Goal: Information Seeking & Learning: Learn about a topic

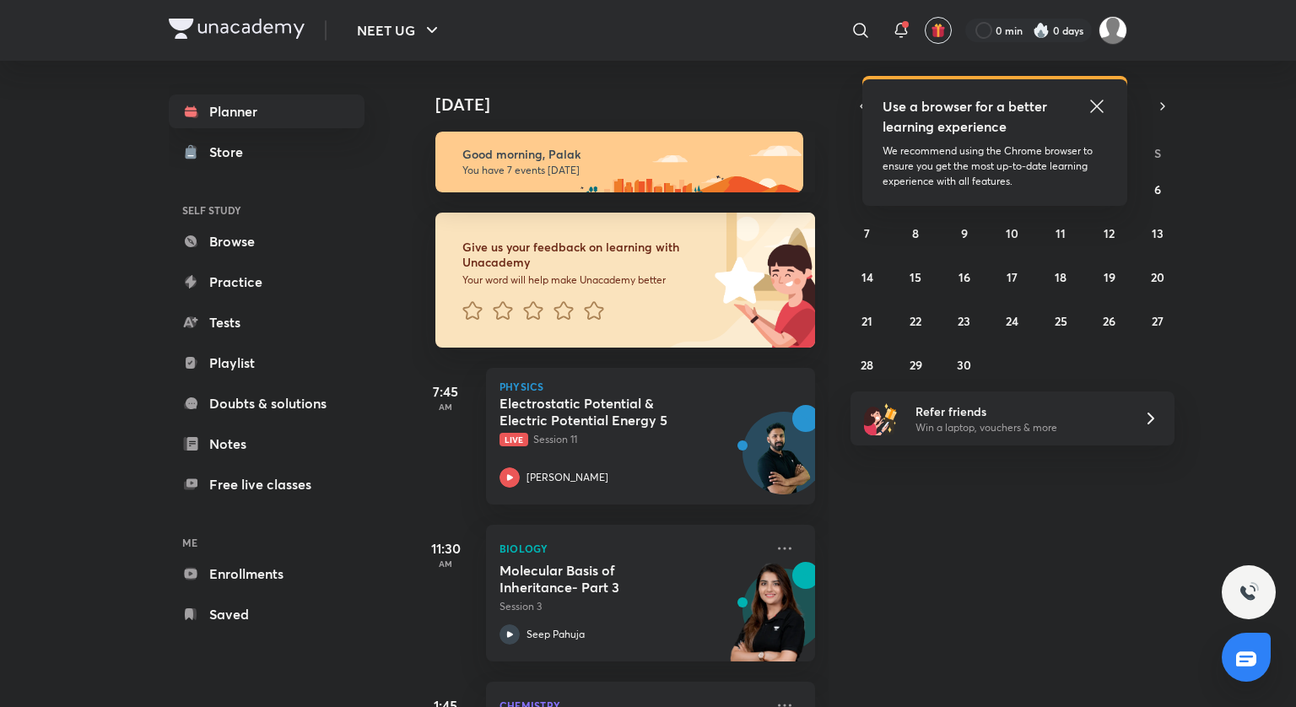
click at [1095, 105] on icon at bounding box center [1096, 106] width 13 height 13
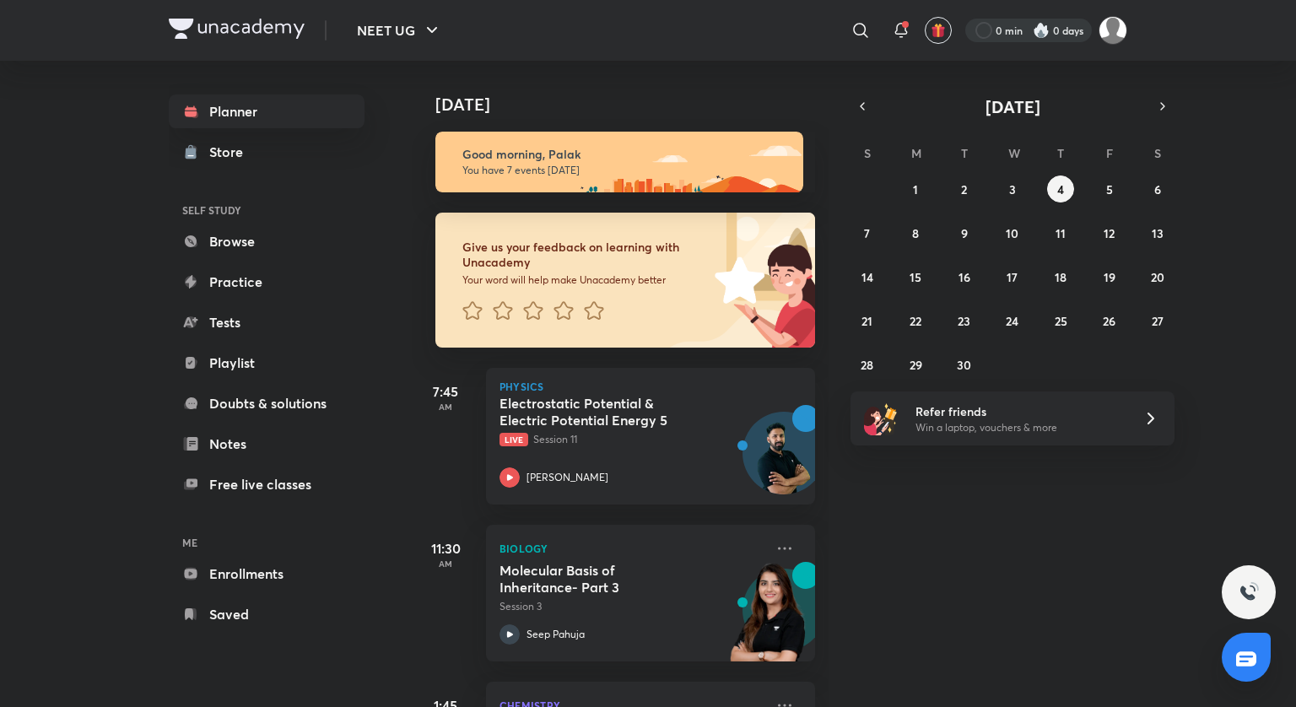
click at [1062, 40] on div at bounding box center [1028, 31] width 127 height 24
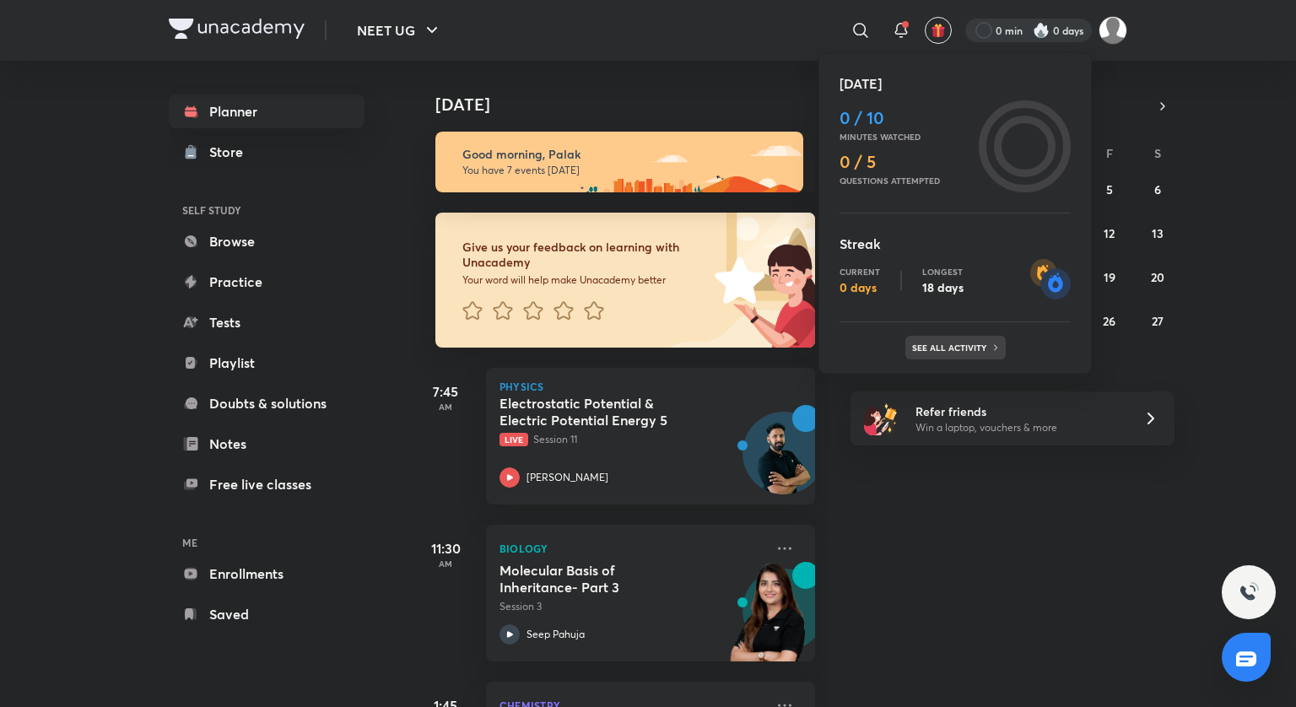
click at [935, 351] on p "See all activity" at bounding box center [951, 348] width 78 height 10
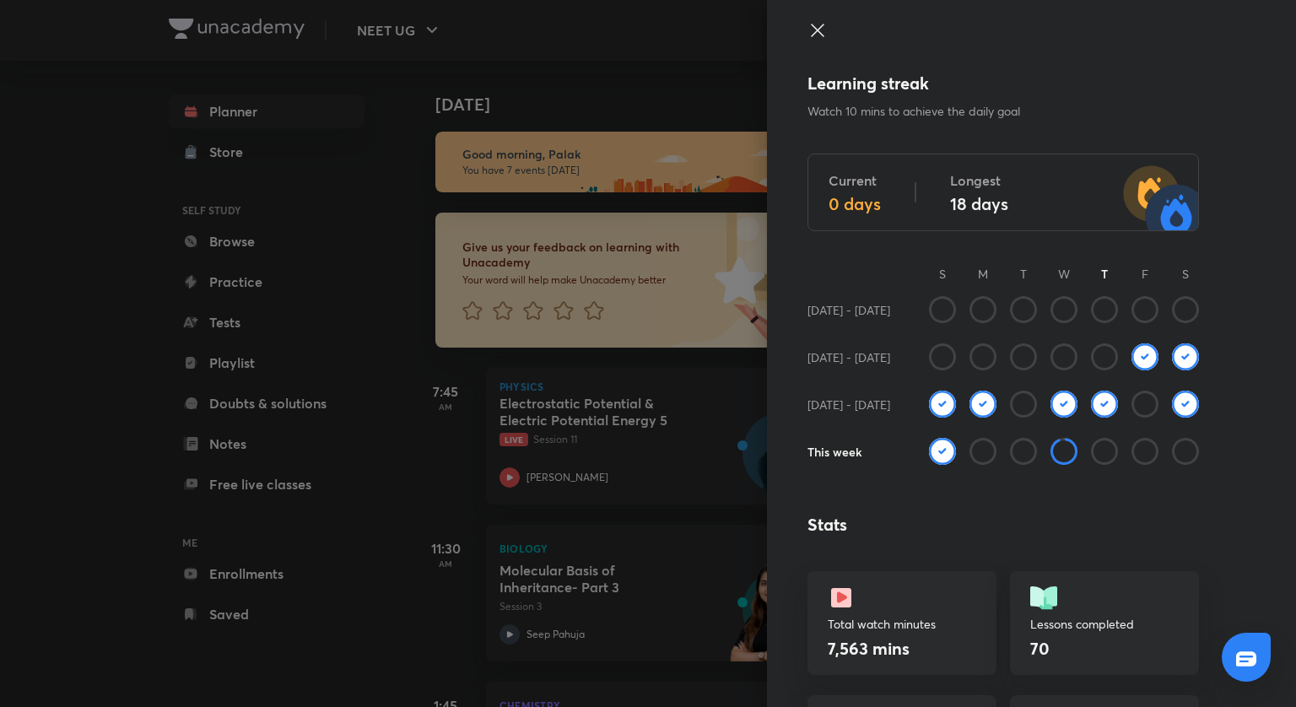
click at [1050, 449] on icon at bounding box center [1063, 451] width 27 height 27
click at [1010, 456] on icon at bounding box center [1023, 451] width 27 height 27
click at [856, 219] on div "Current 0 days Longest 18 days" at bounding box center [1002, 193] width 391 height 78
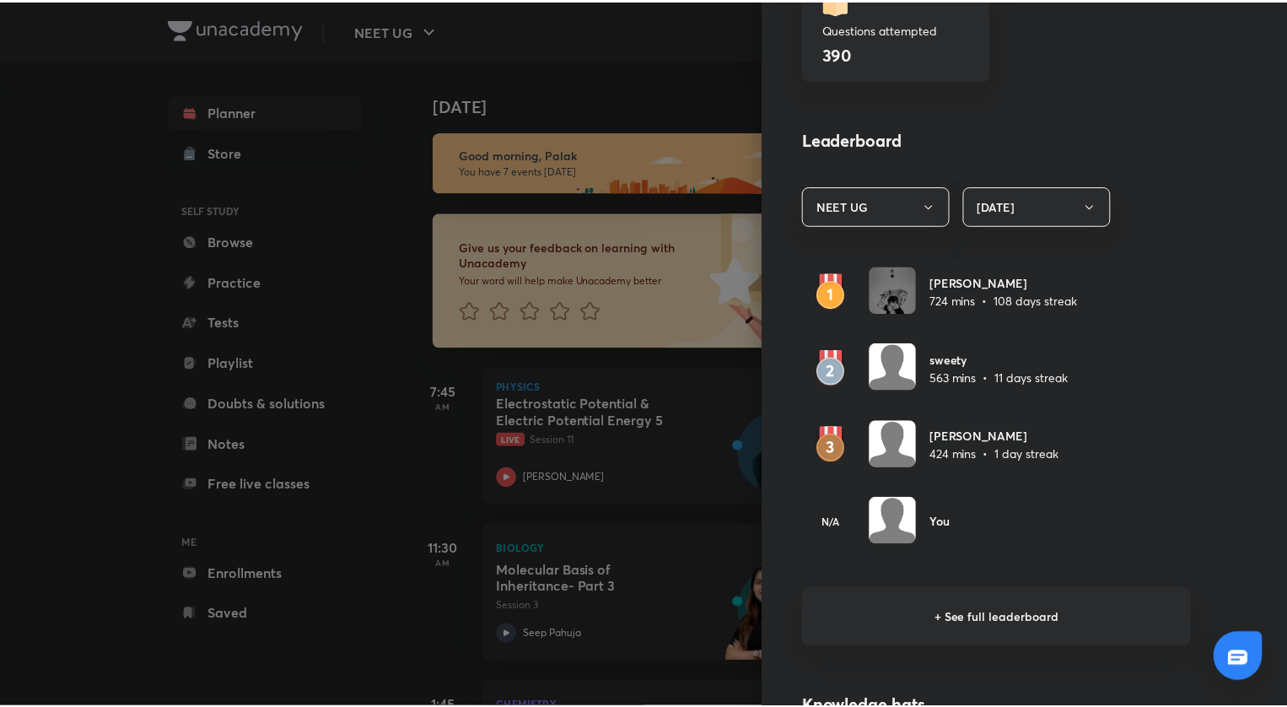
scroll to position [1266, 0]
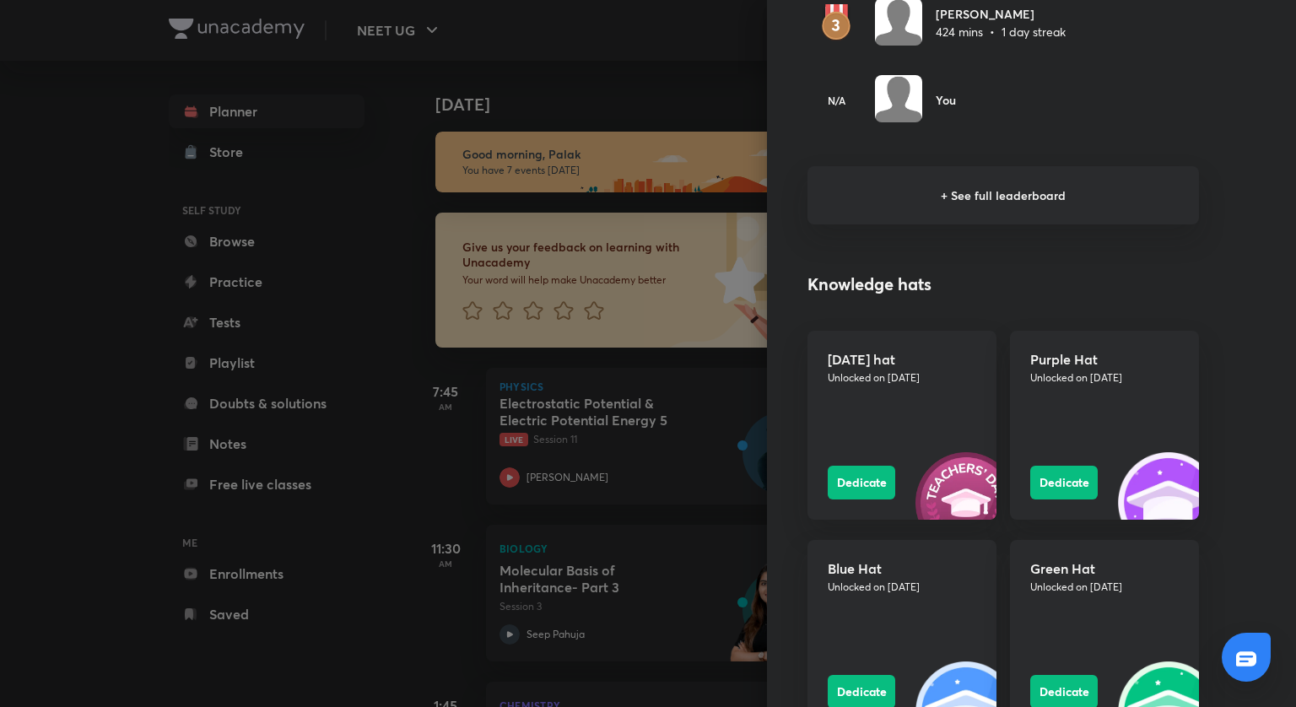
click at [359, 342] on div at bounding box center [648, 353] width 1296 height 707
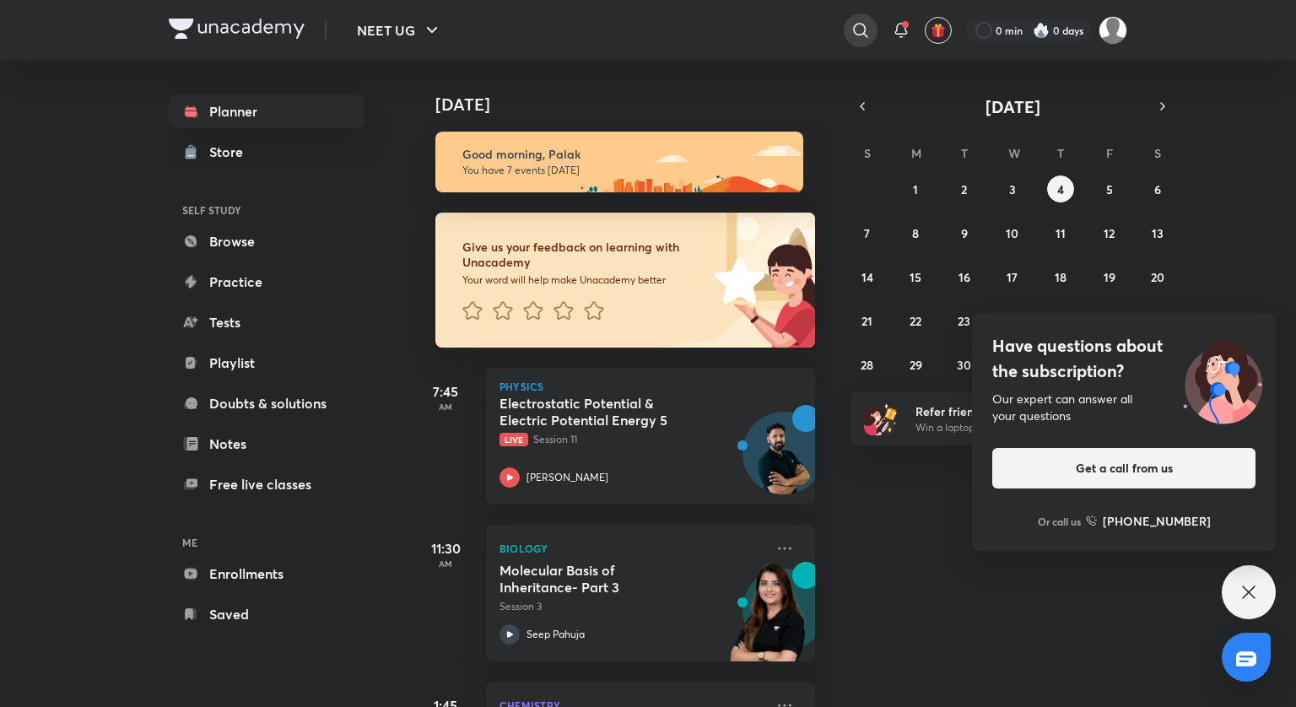
click at [861, 27] on icon at bounding box center [860, 30] width 20 height 20
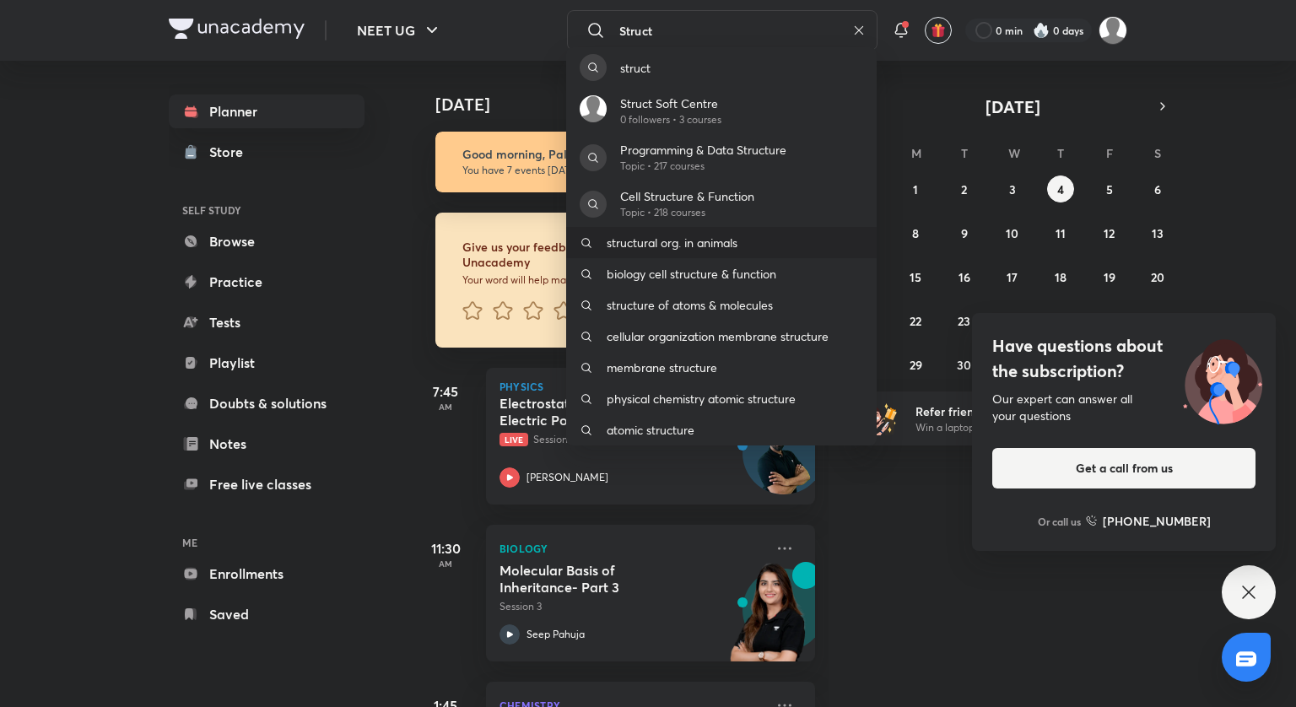
type input "Struct"
click at [629, 245] on p "structural org. in animals" at bounding box center [672, 243] width 131 height 18
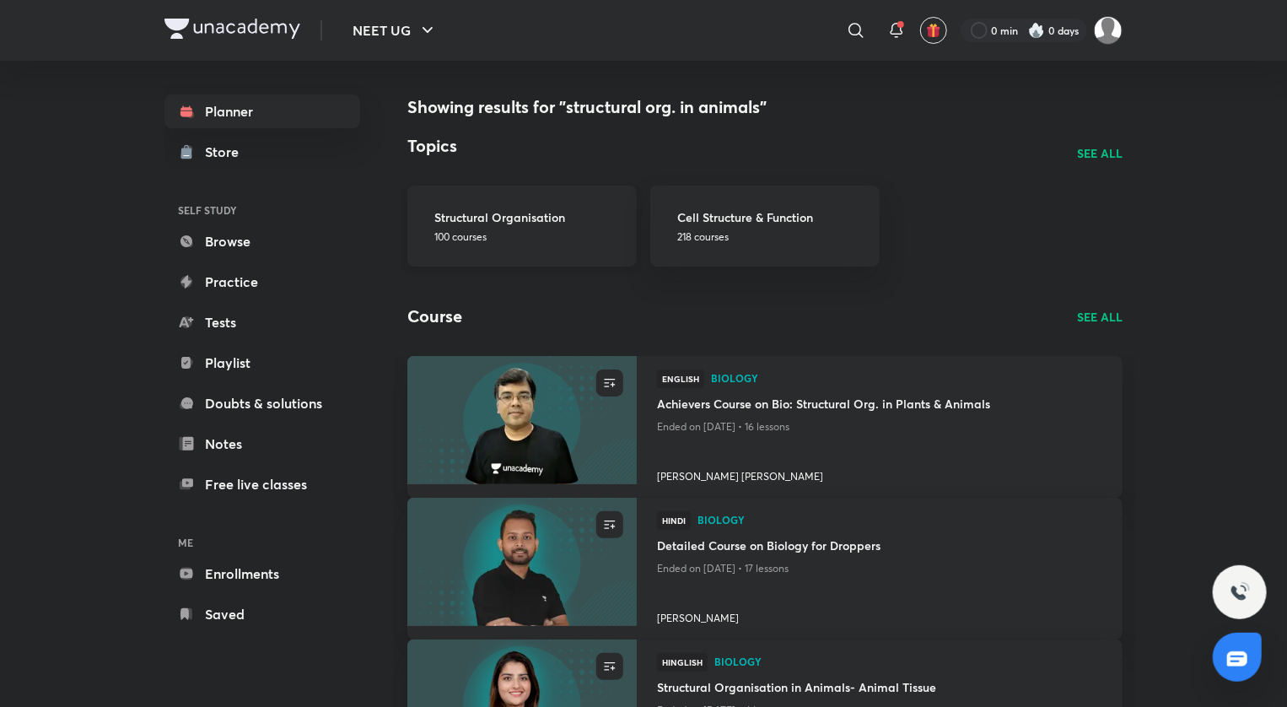
click at [585, 231] on p "100 courses" at bounding box center [531, 236] width 192 height 15
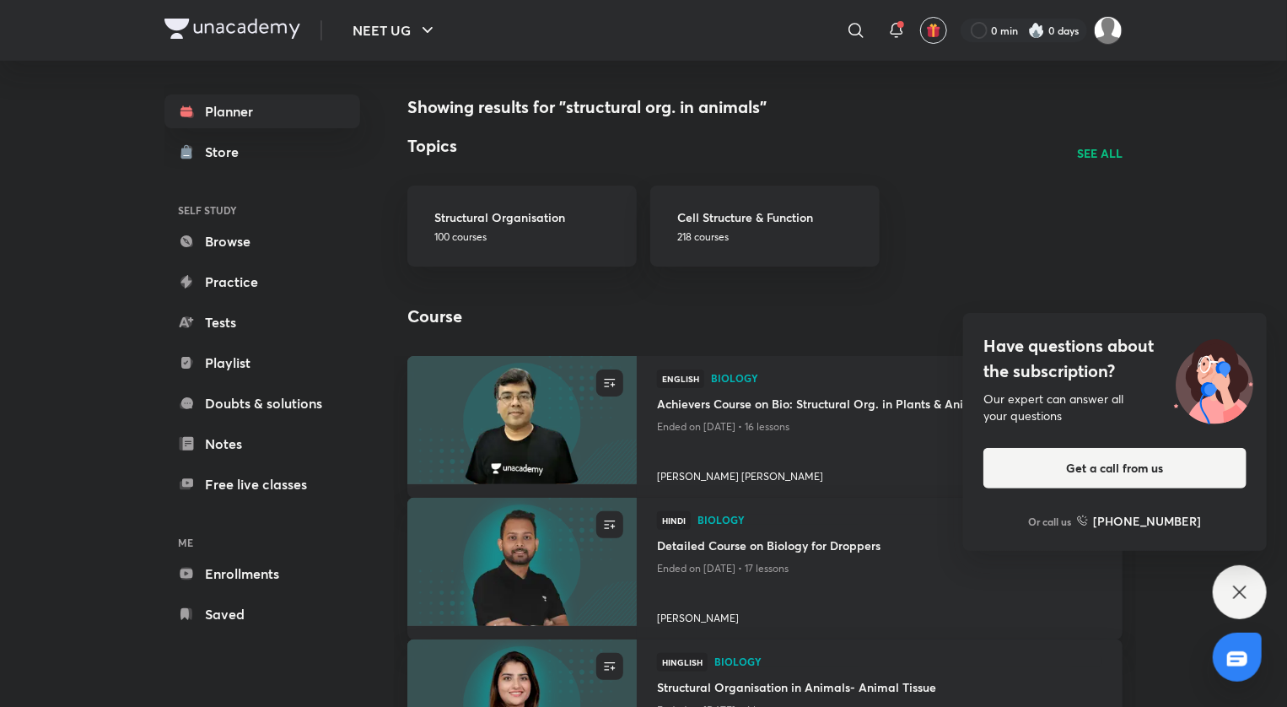
click at [1104, 145] on p "SEE ALL" at bounding box center [1100, 153] width 46 height 18
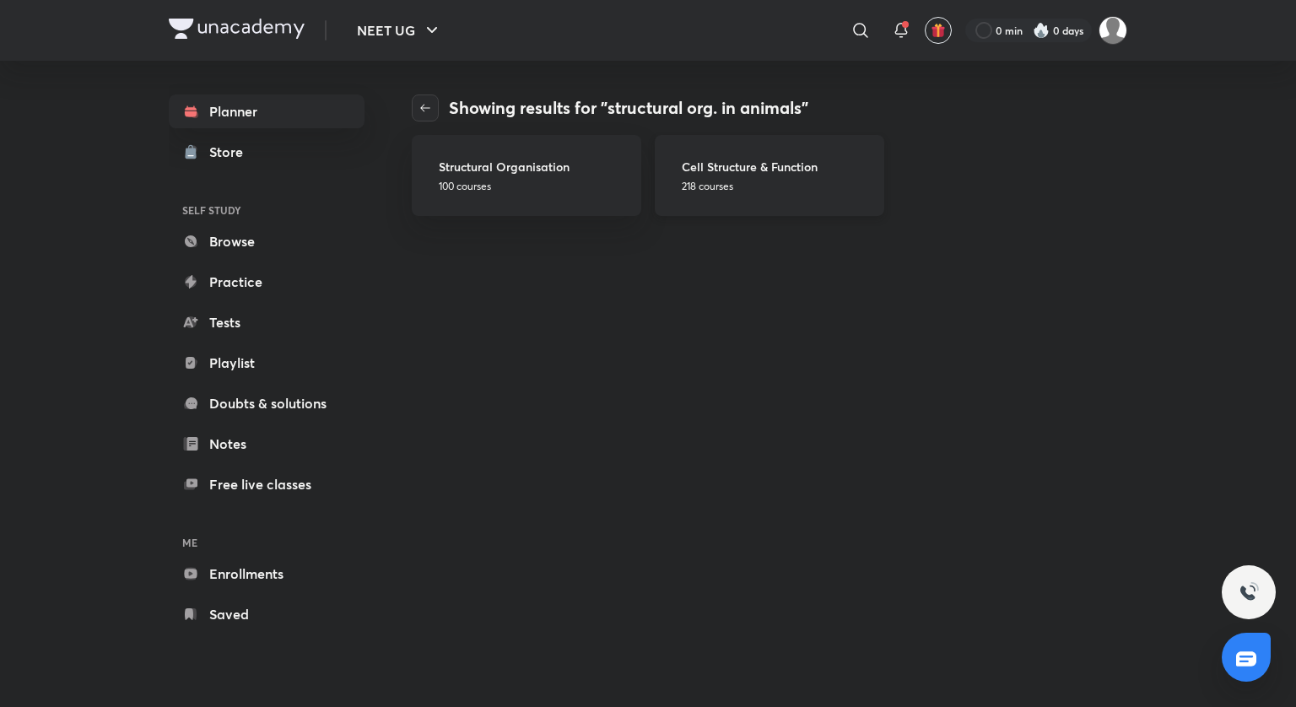
click at [707, 175] on div "Cell Structure & Function 218 courses" at bounding box center [778, 176] width 192 height 36
click at [621, 194] on link "Structural Organisation 100 courses" at bounding box center [526, 175] width 229 height 81
click at [418, 99] on button "button" at bounding box center [425, 107] width 27 height 27
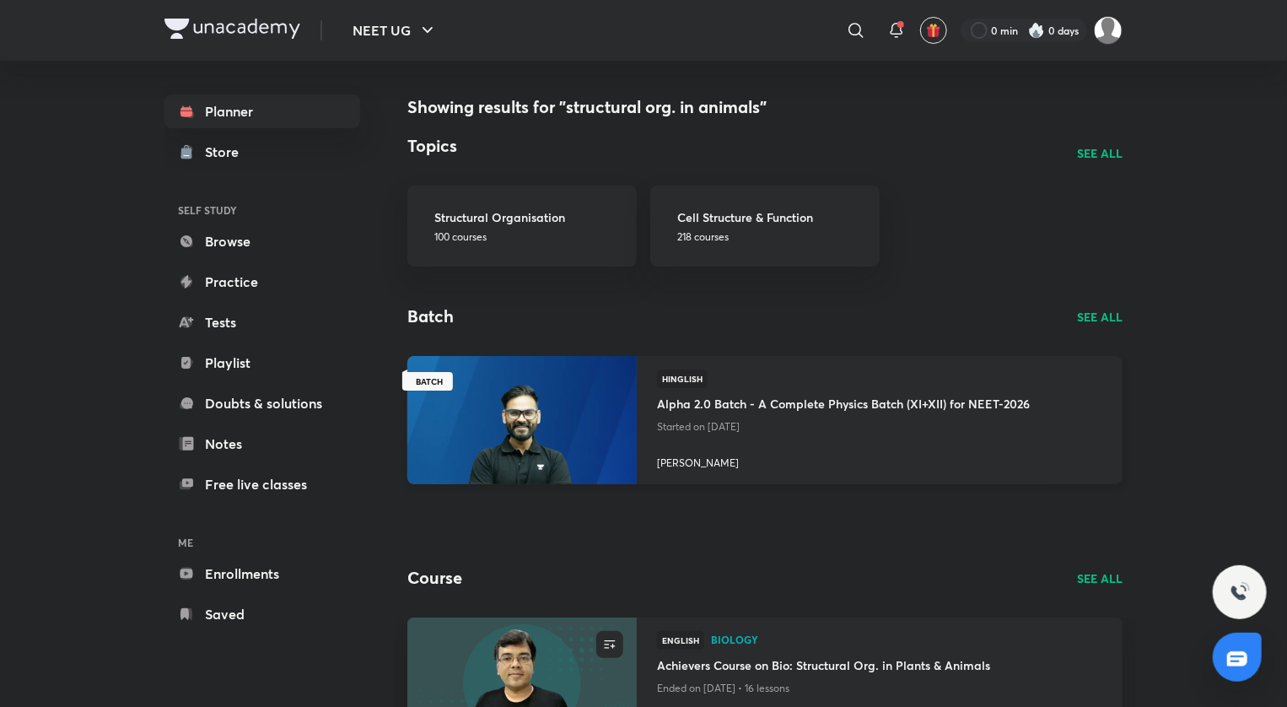
click at [559, 425] on img at bounding box center [522, 419] width 234 height 131
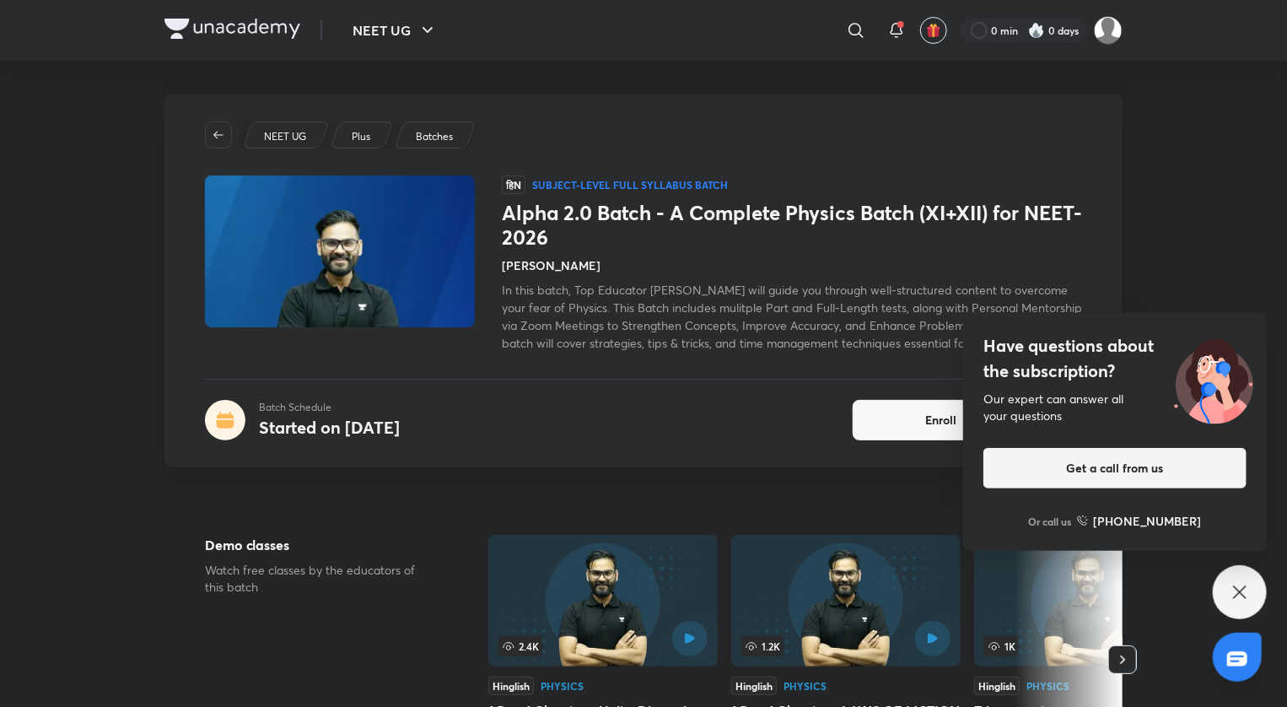
click at [1245, 610] on div "Have questions about the subscription? Our expert can answer all your questions…" at bounding box center [1240, 592] width 54 height 54
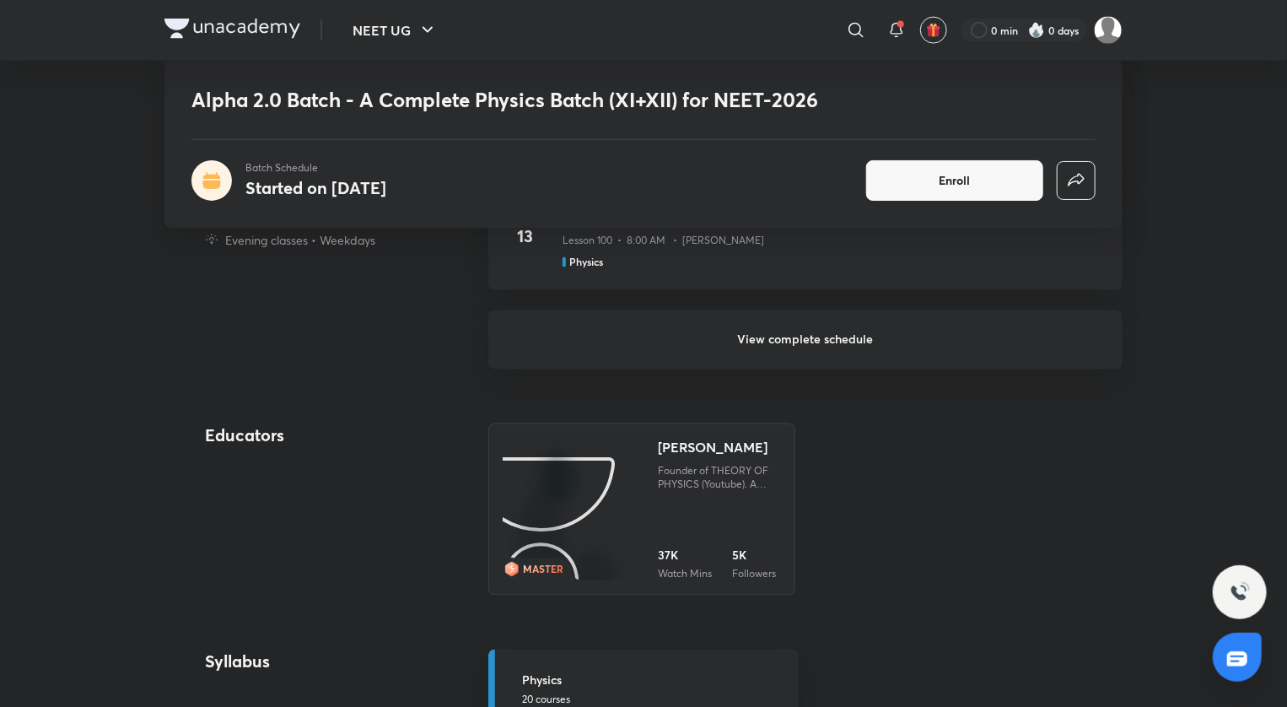
scroll to position [1434, 0]
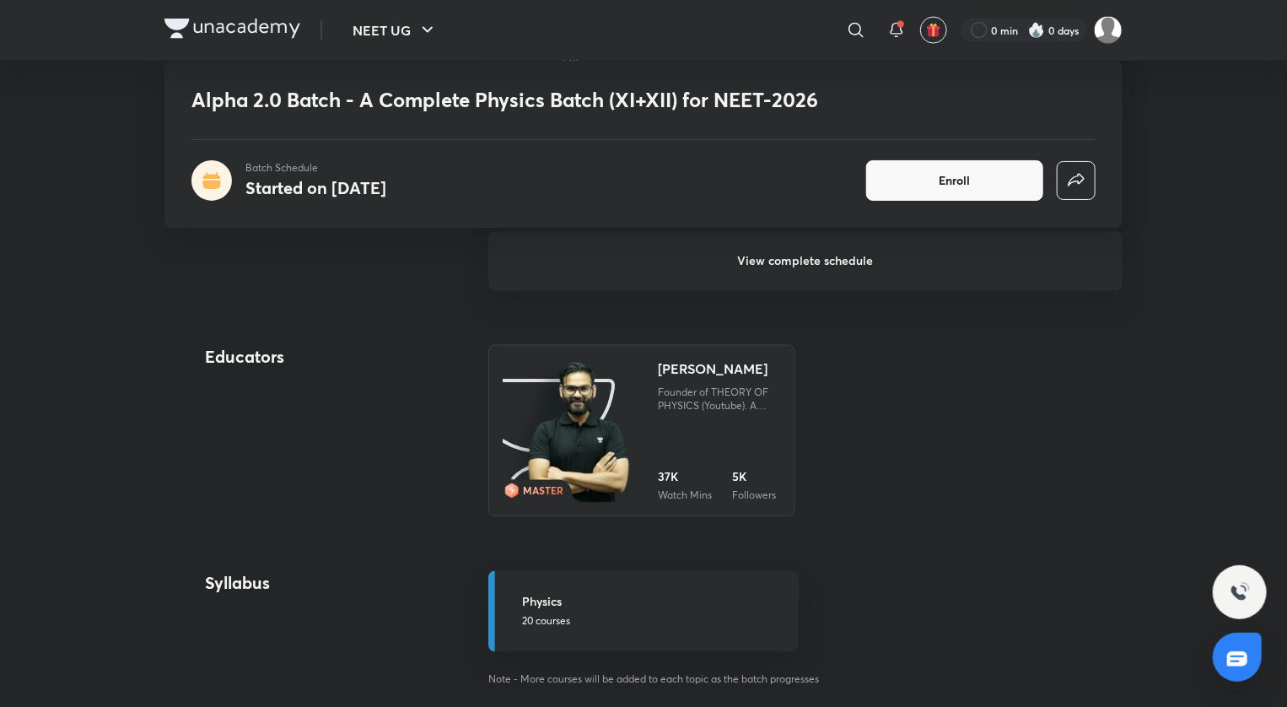
click at [812, 278] on h6 "View complete schedule" at bounding box center [806, 261] width 634 height 59
click at [792, 283] on h6 "View complete schedule" at bounding box center [806, 261] width 634 height 59
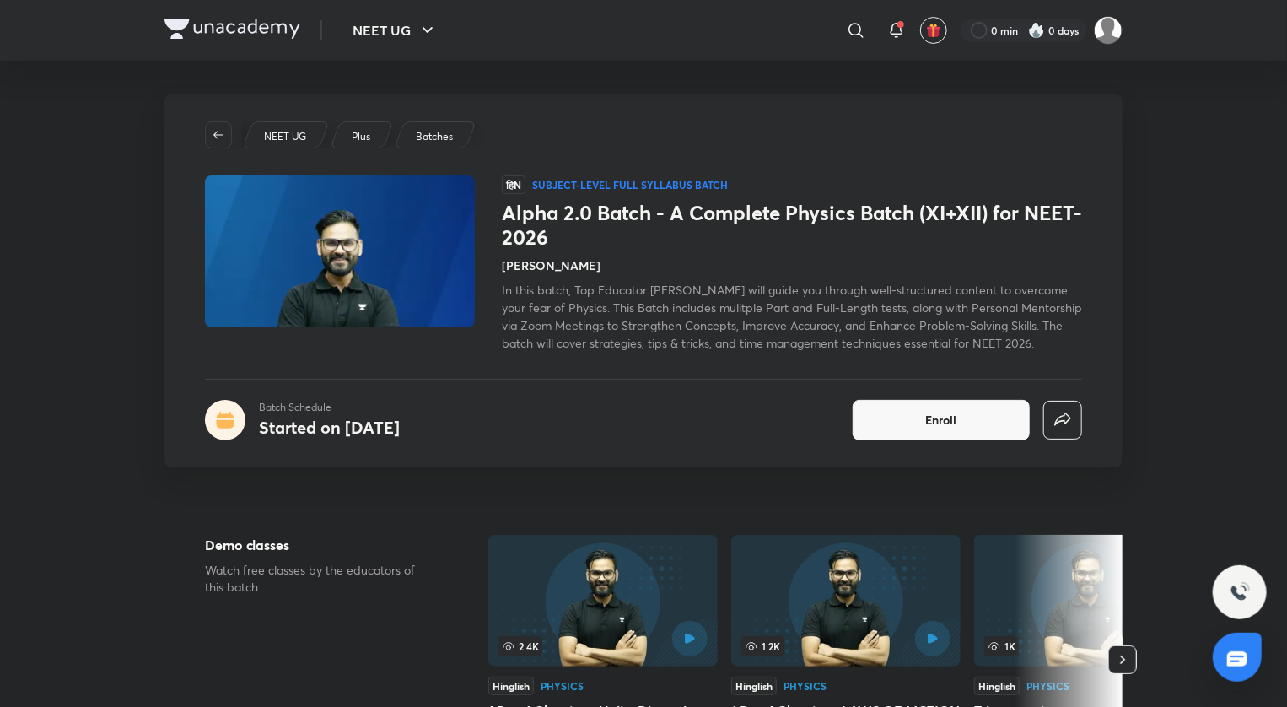
click at [786, 285] on span "In this batch, Top Educator [PERSON_NAME] will guide you through well-structure…" at bounding box center [792, 316] width 580 height 69
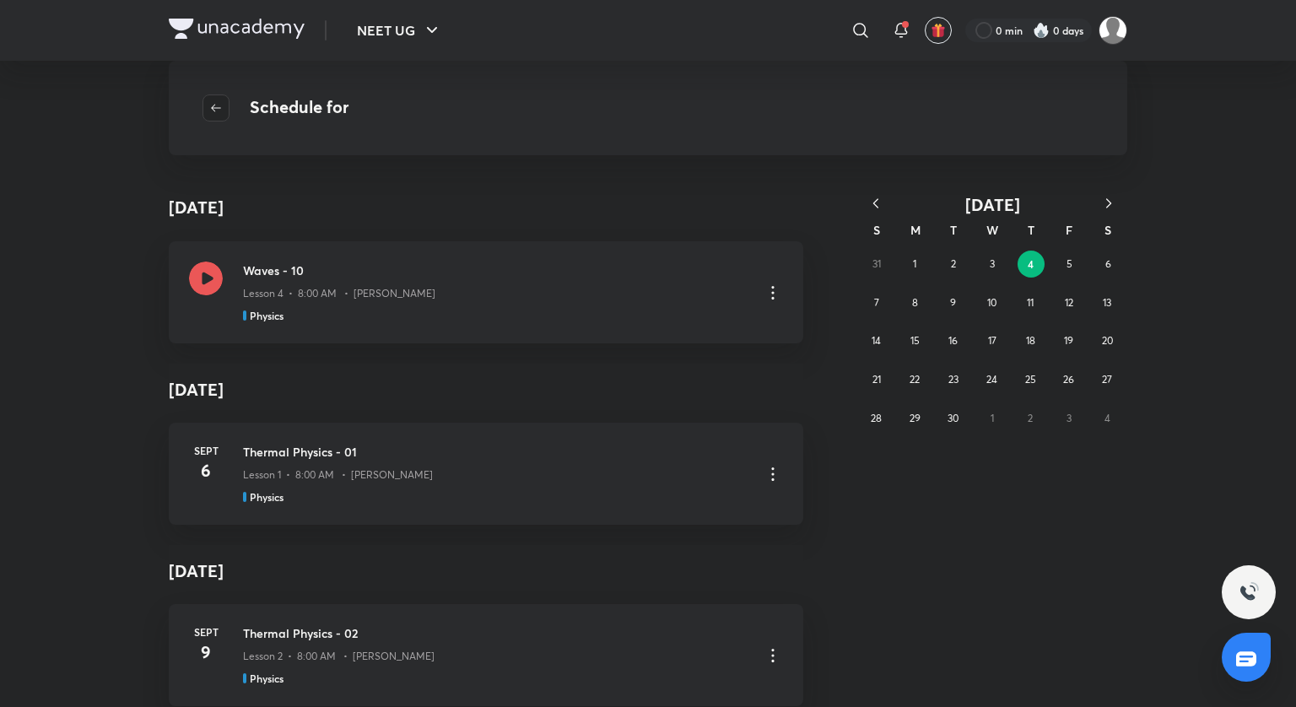
click at [223, 111] on span "button" at bounding box center [215, 107] width 25 height 13
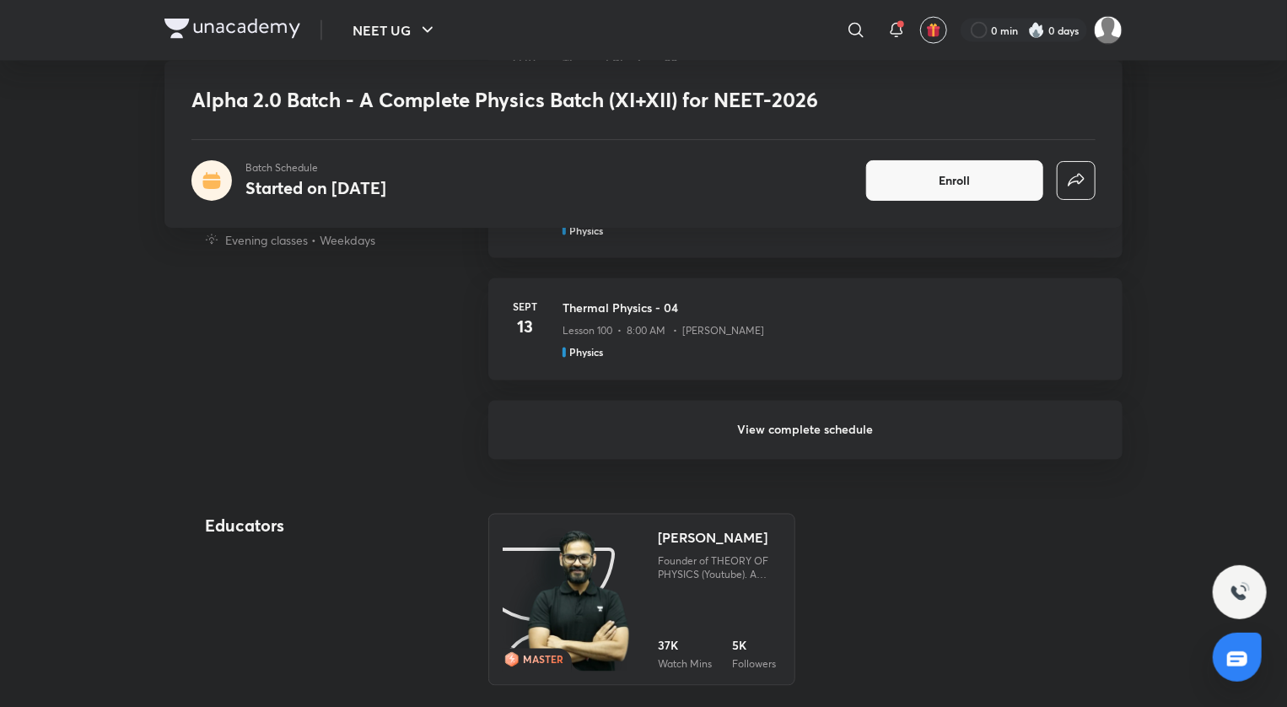
scroll to position [1181, 0]
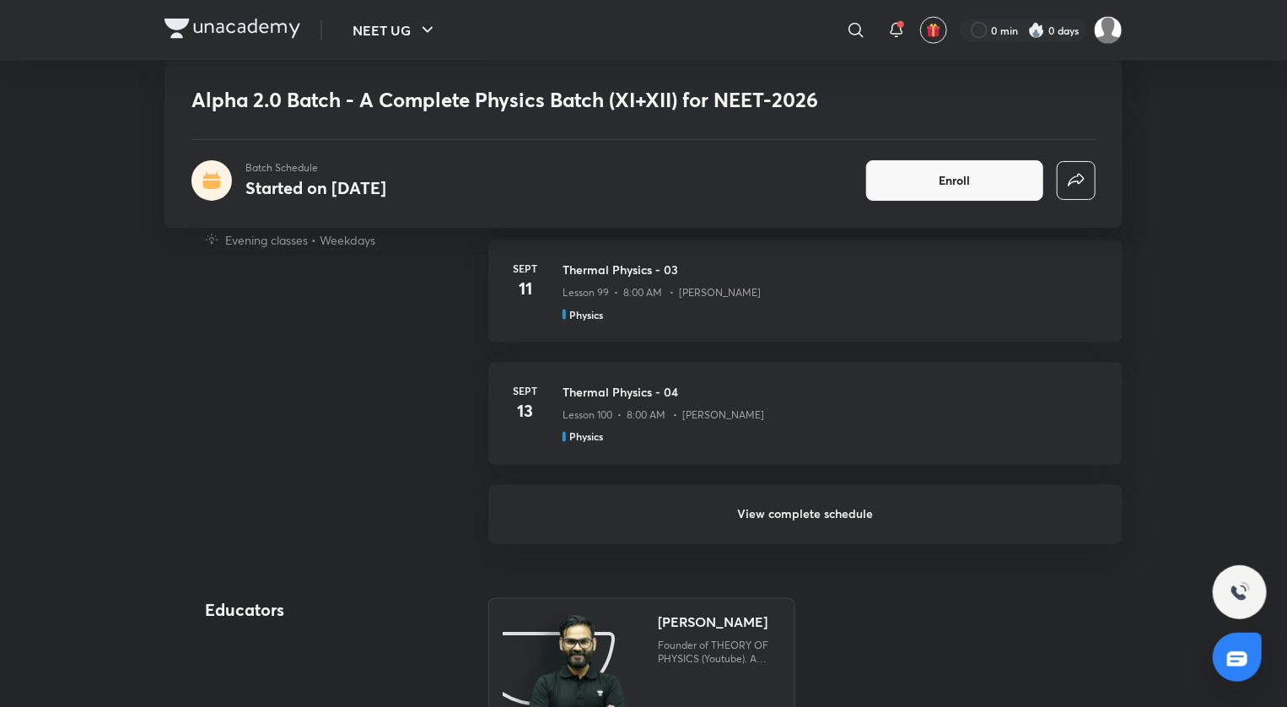
click at [654, 526] on h6 "View complete schedule" at bounding box center [806, 514] width 634 height 59
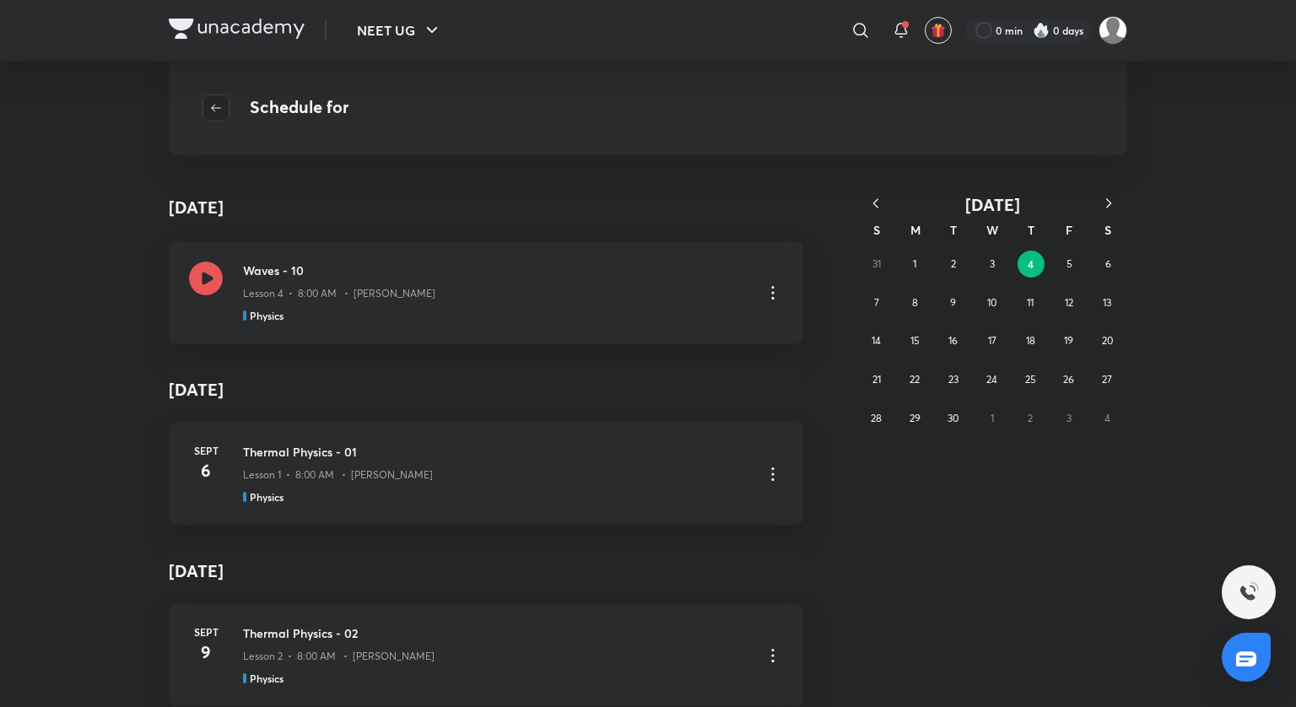
click at [214, 113] on icon "button" at bounding box center [215, 107] width 13 height 13
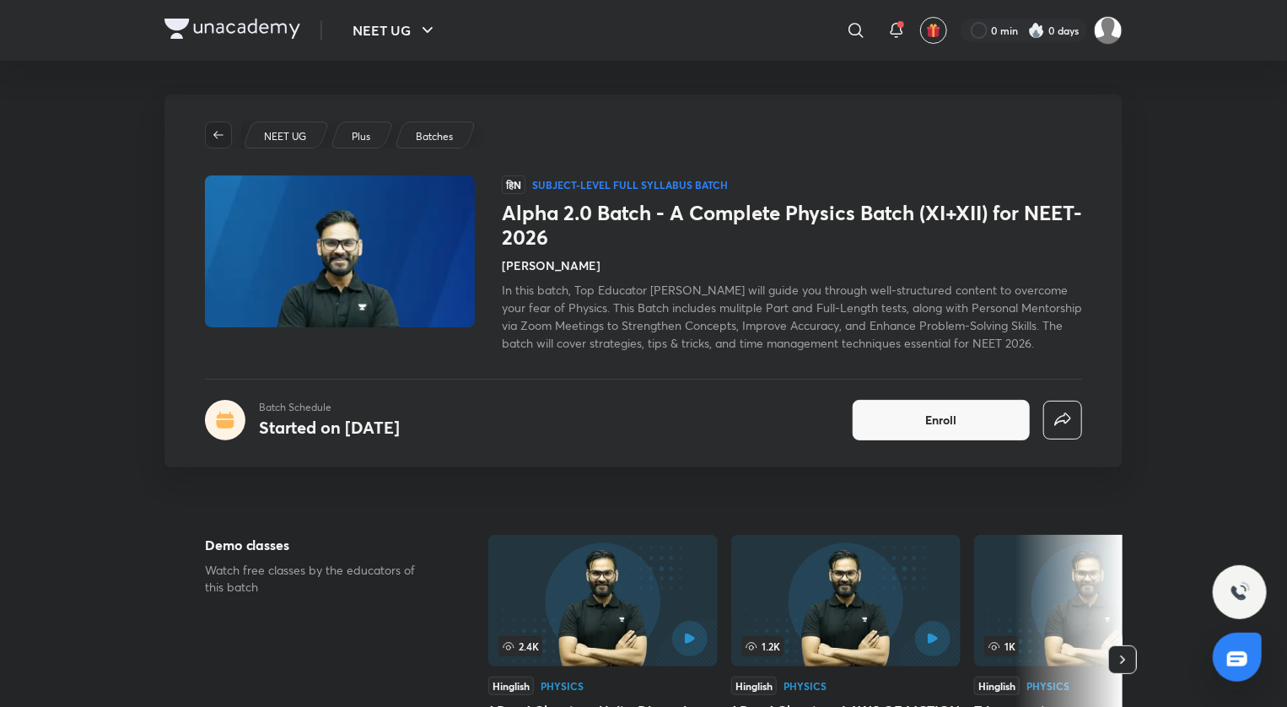
click at [220, 141] on icon "button" at bounding box center [218, 134] width 13 height 13
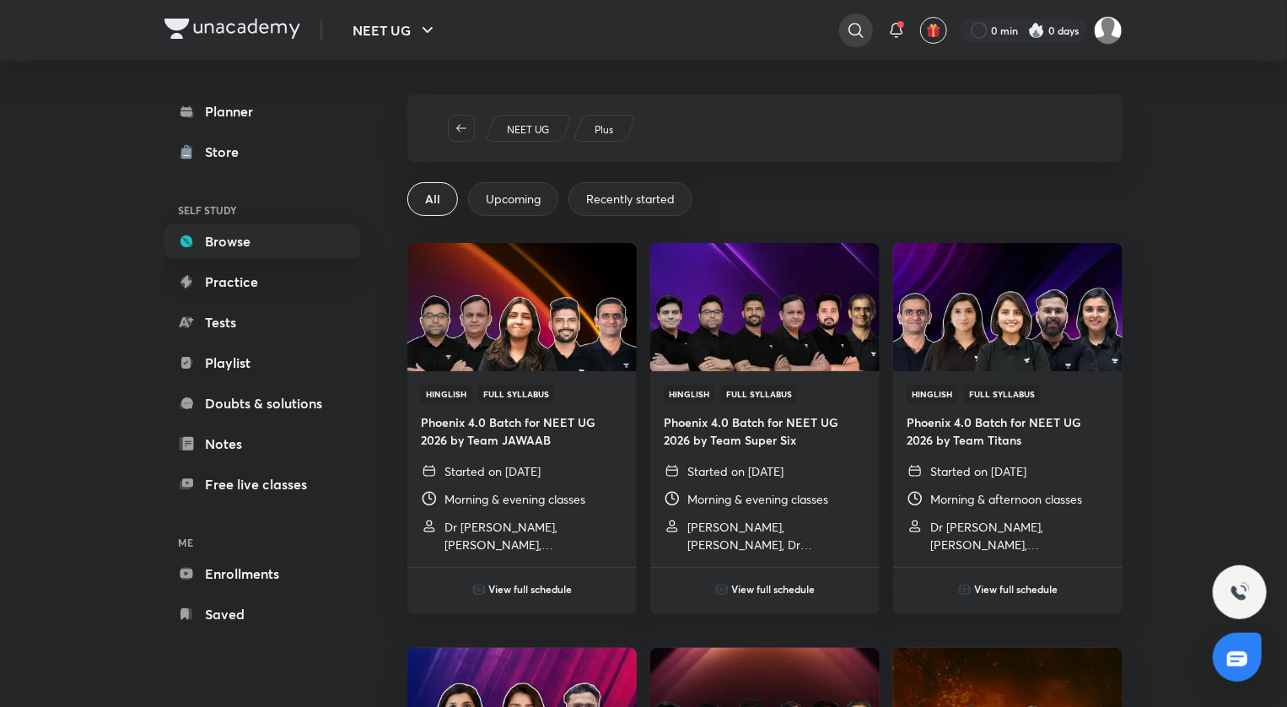
click at [869, 26] on div at bounding box center [856, 30] width 34 height 34
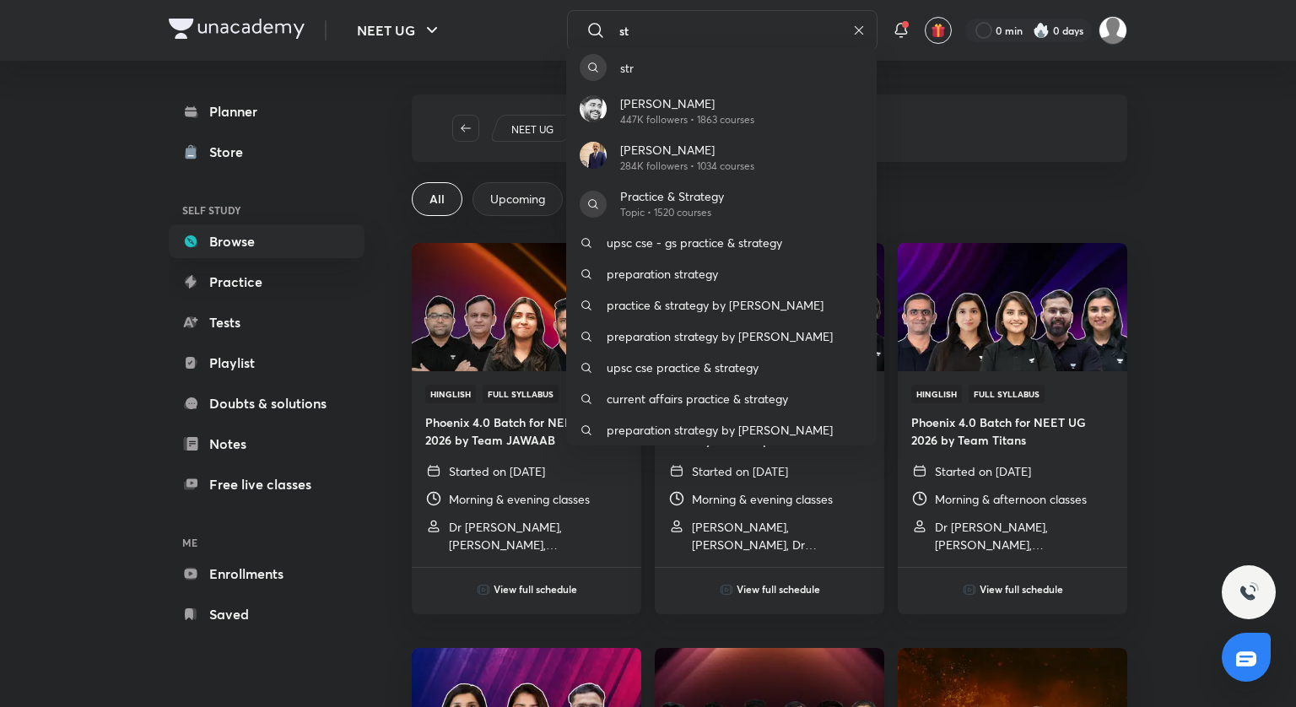
type input "s"
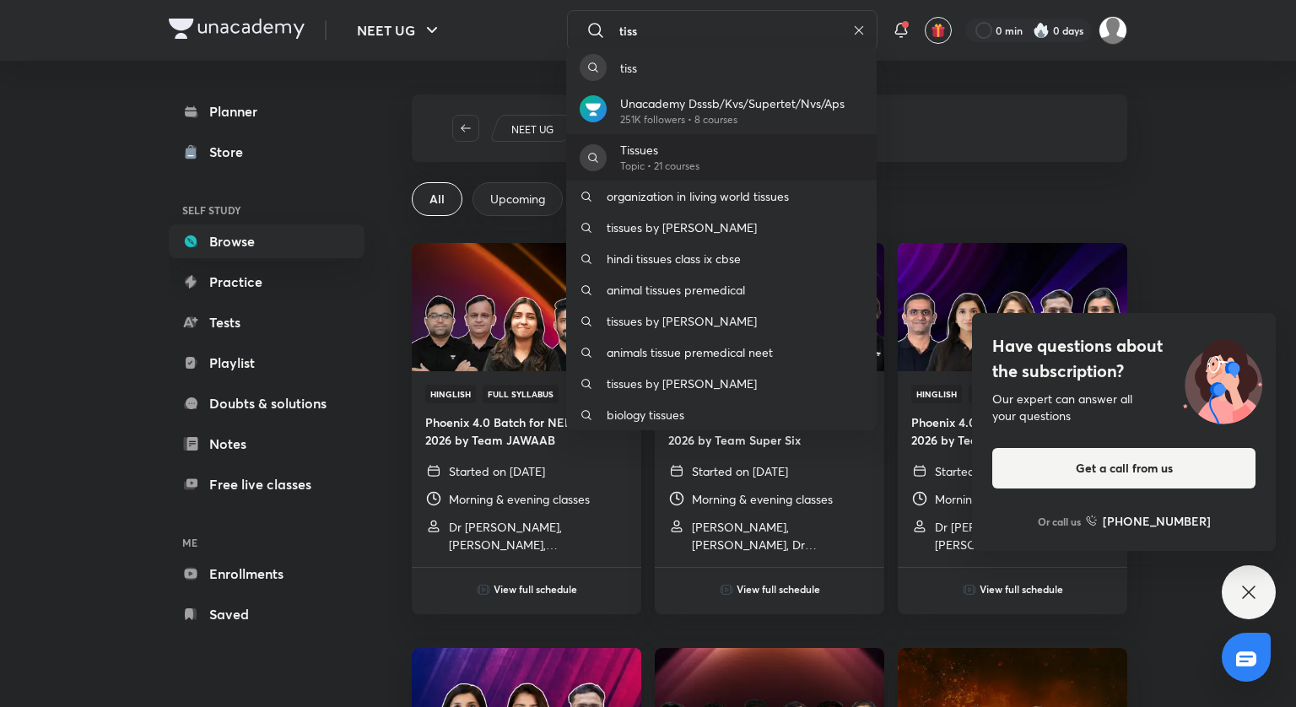
type input "tiss"
click at [672, 146] on p "Tissues" at bounding box center [659, 150] width 79 height 18
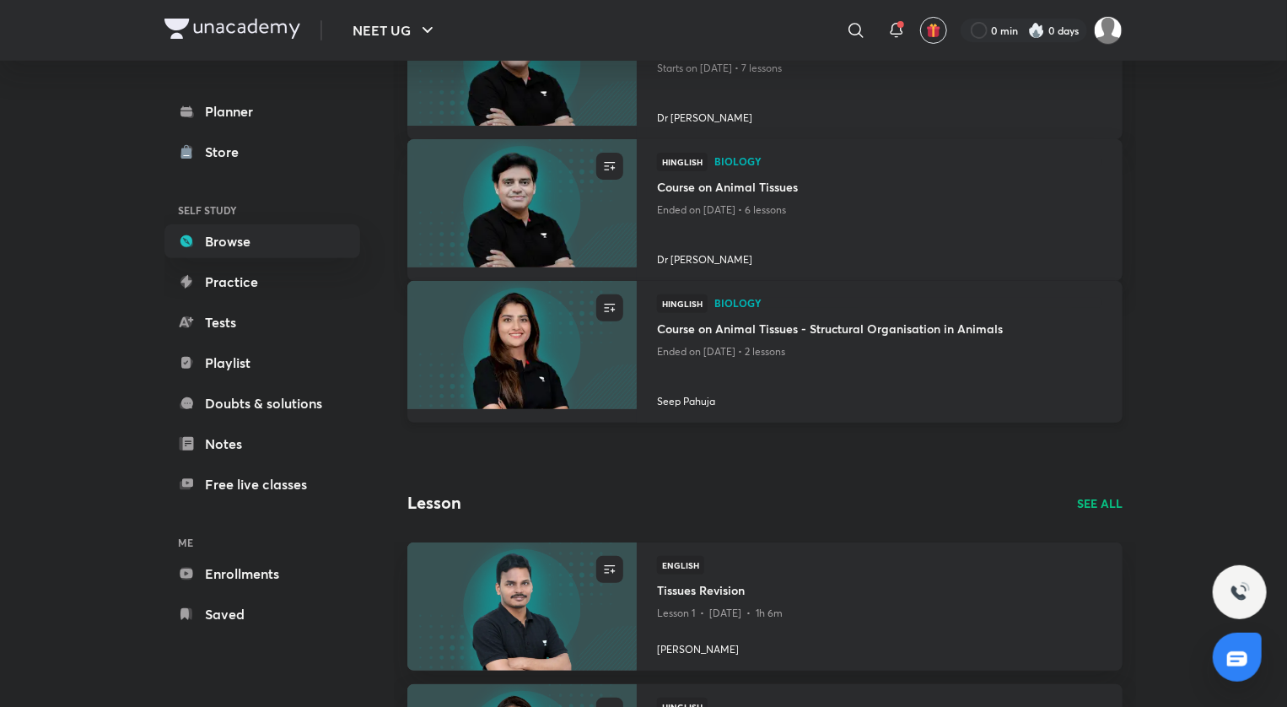
scroll to position [169, 0]
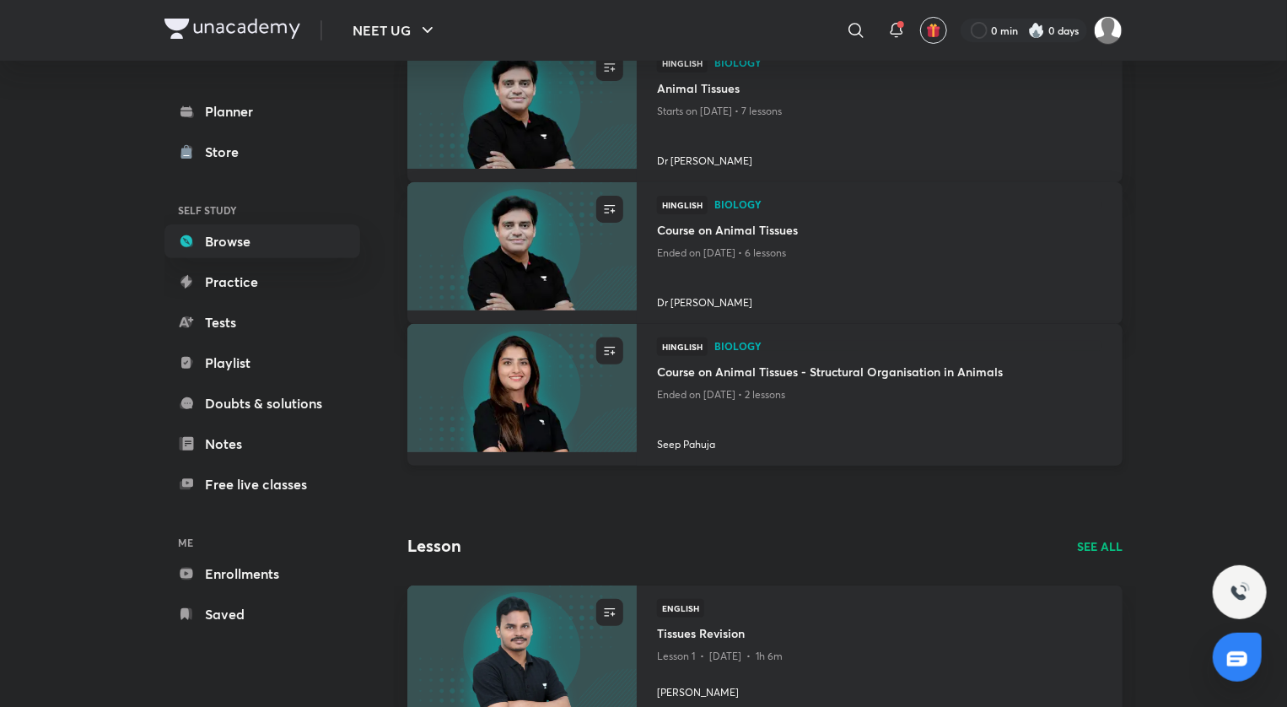
click at [553, 392] on img at bounding box center [522, 387] width 234 height 131
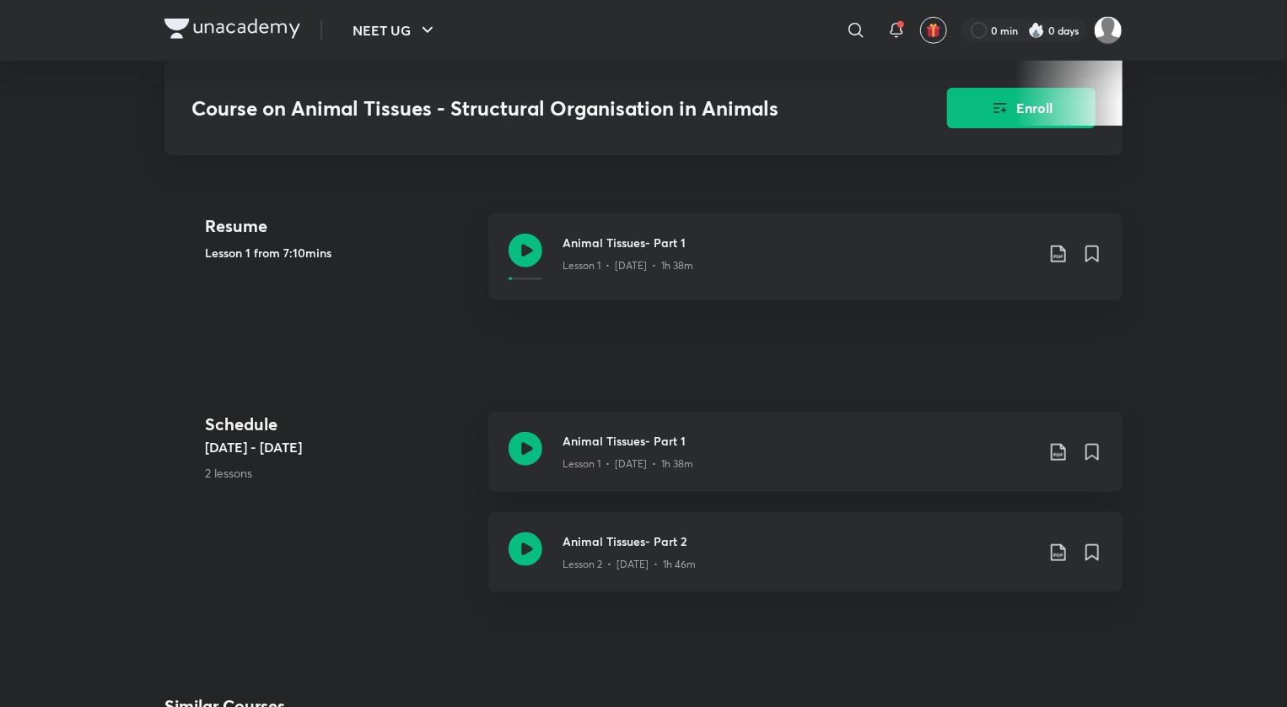
scroll to position [591, 0]
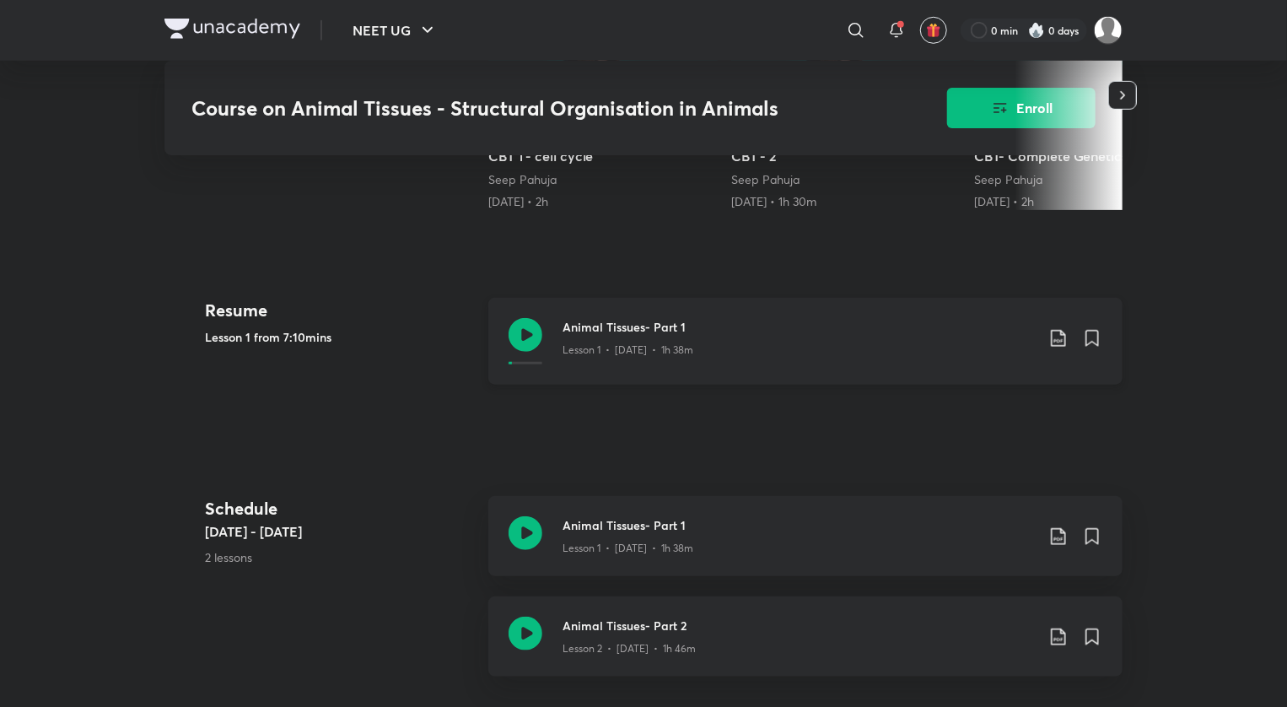
click at [530, 338] on icon at bounding box center [526, 335] width 34 height 34
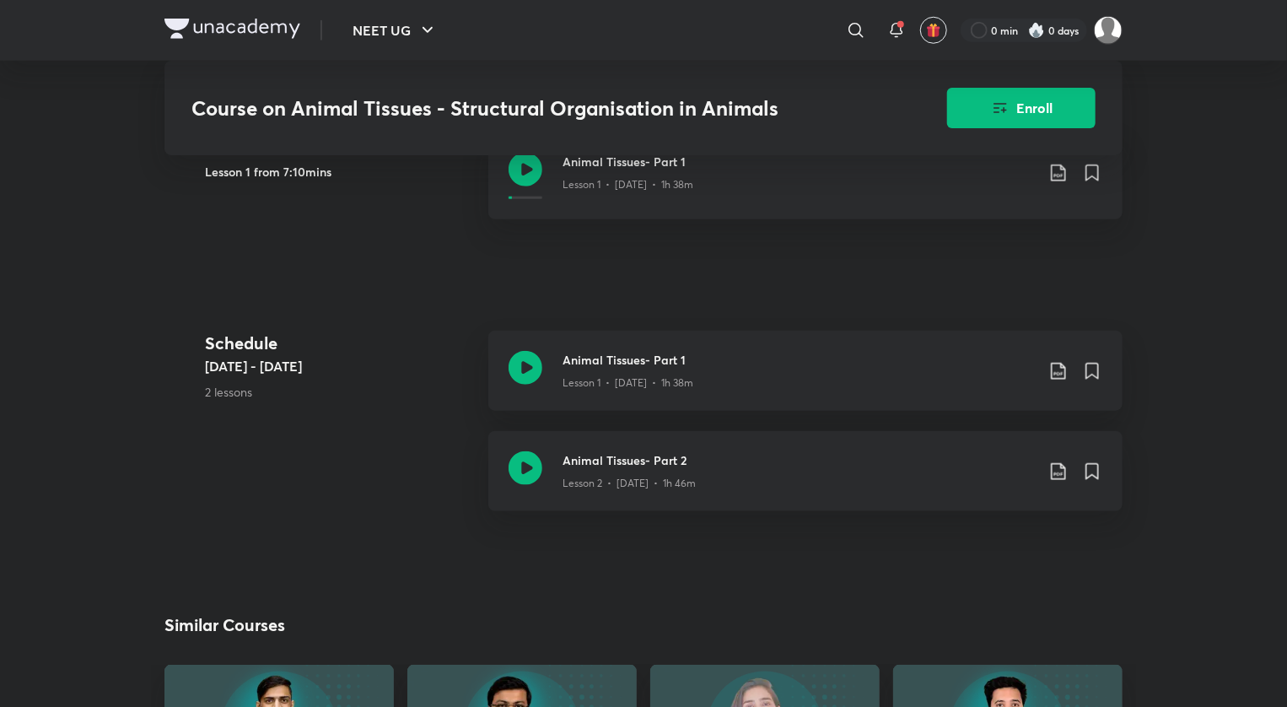
scroll to position [756, 0]
click at [530, 462] on icon at bounding box center [526, 468] width 34 height 34
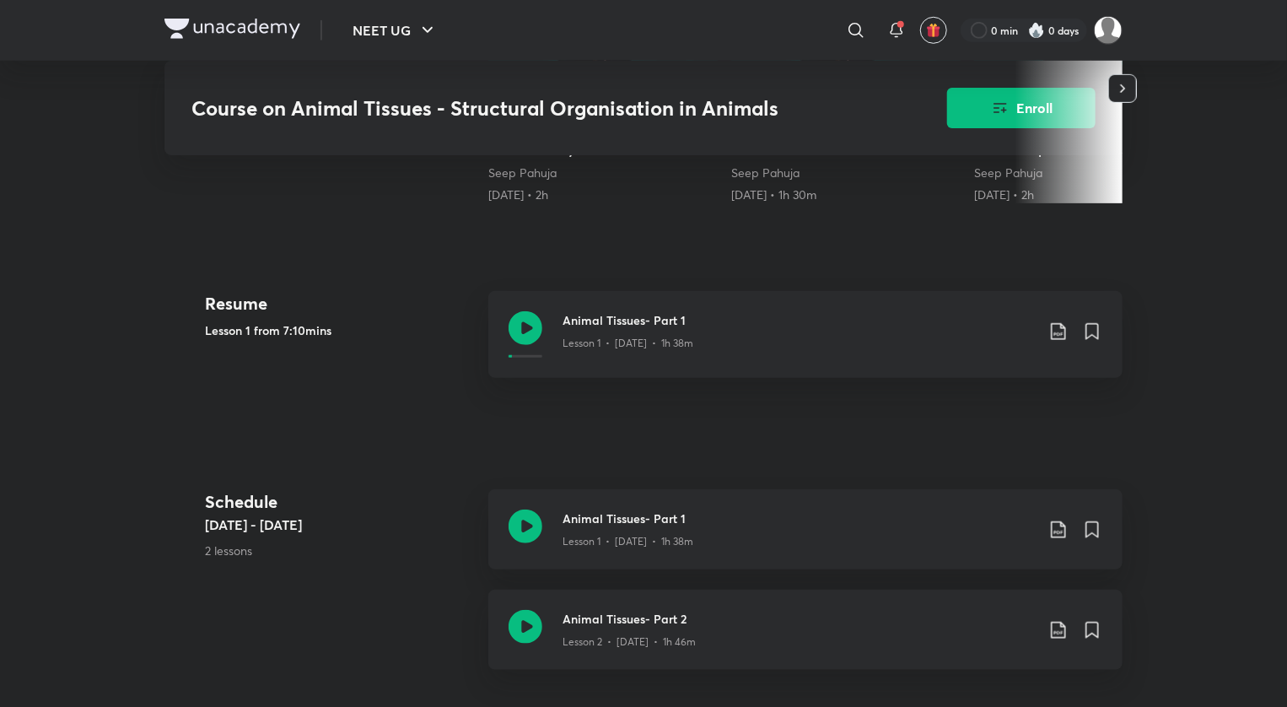
scroll to position [599, 0]
